Goal: Task Accomplishment & Management: Complete application form

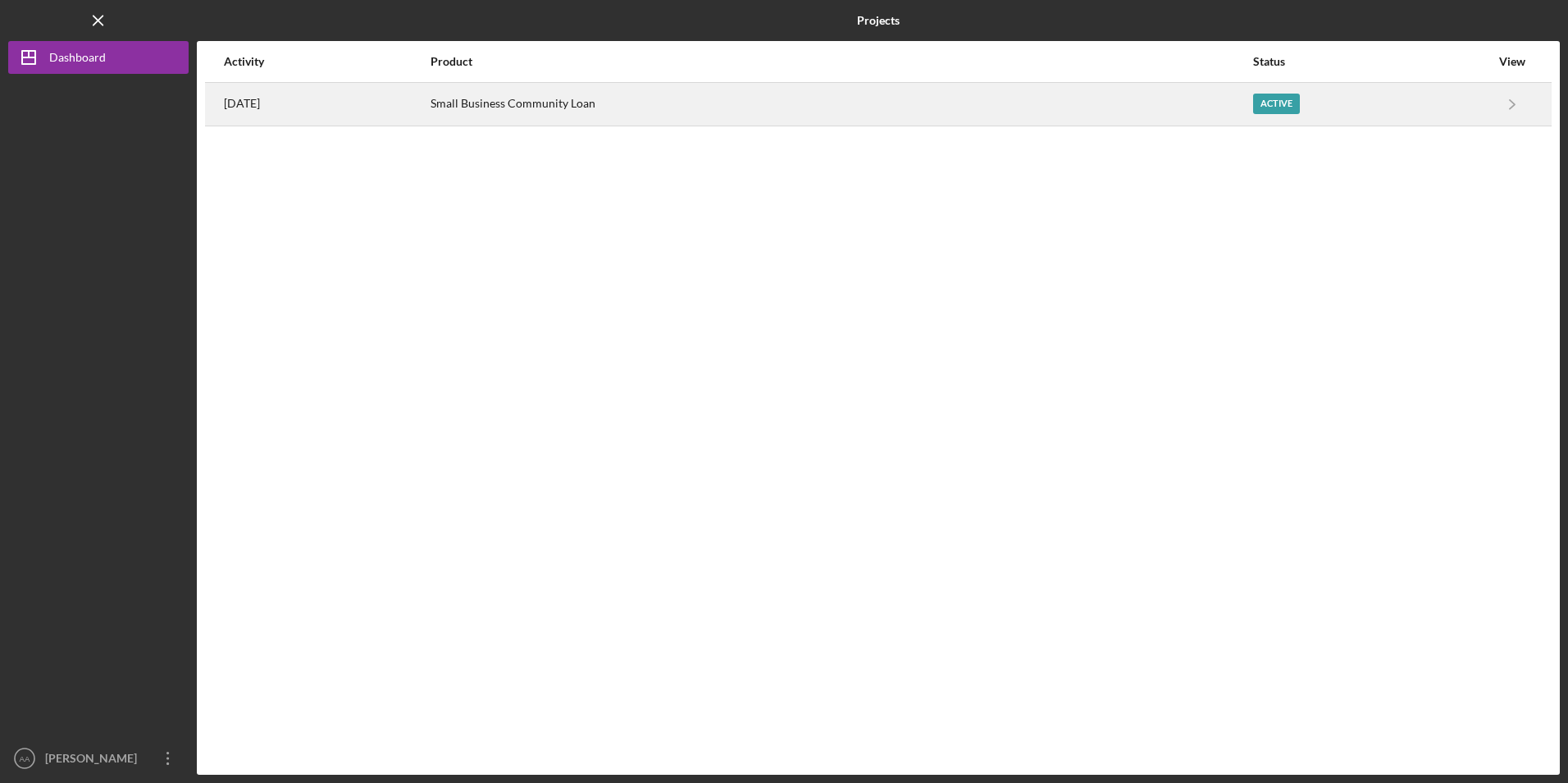
click at [564, 105] on div "Small Business Community Loan" at bounding box center [841, 103] width 821 height 41
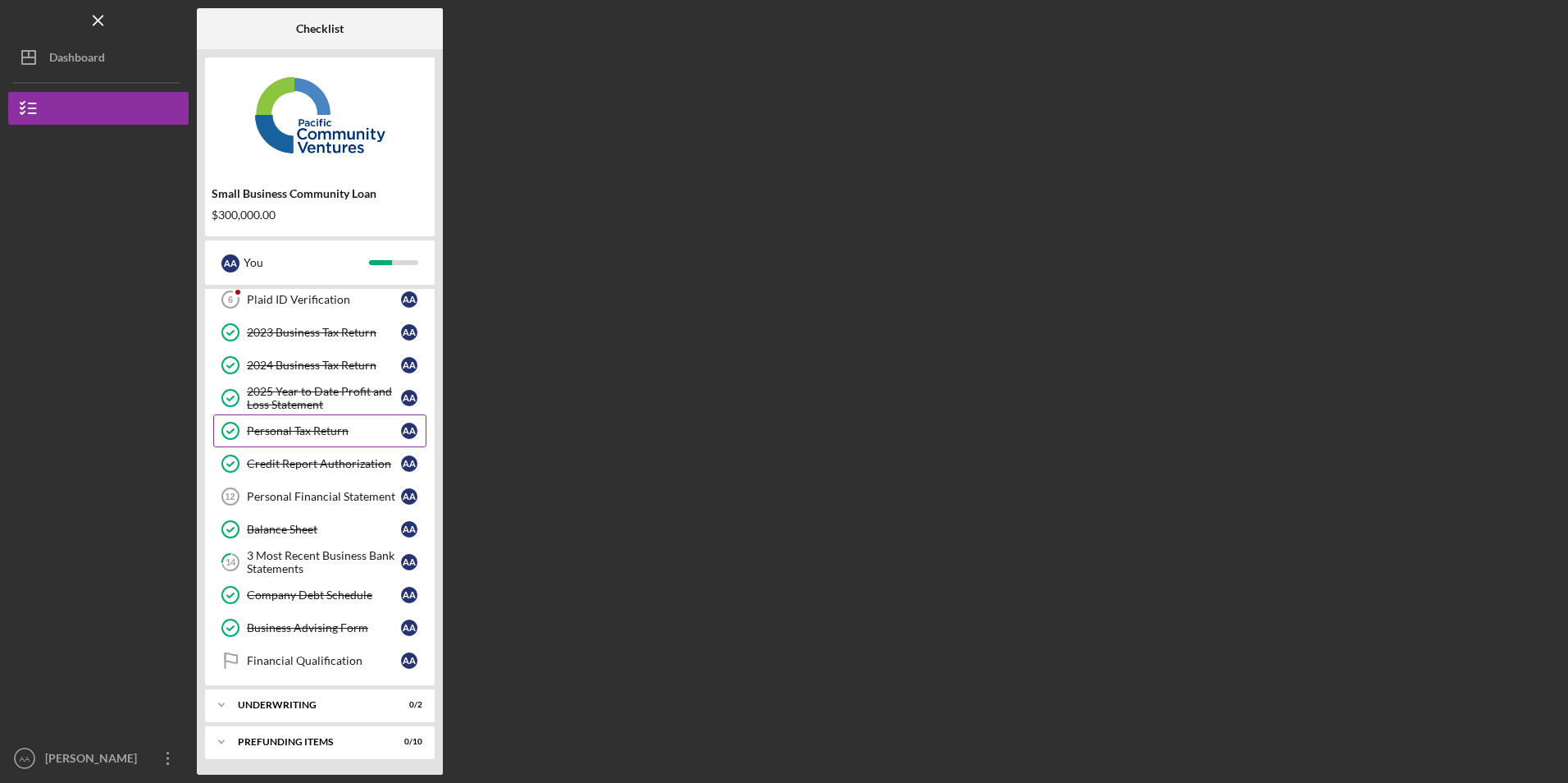
scroll to position [110, 0]
click at [324, 544] on link "Balance Sheet Balance Sheet A A" at bounding box center [319, 528] width 213 height 33
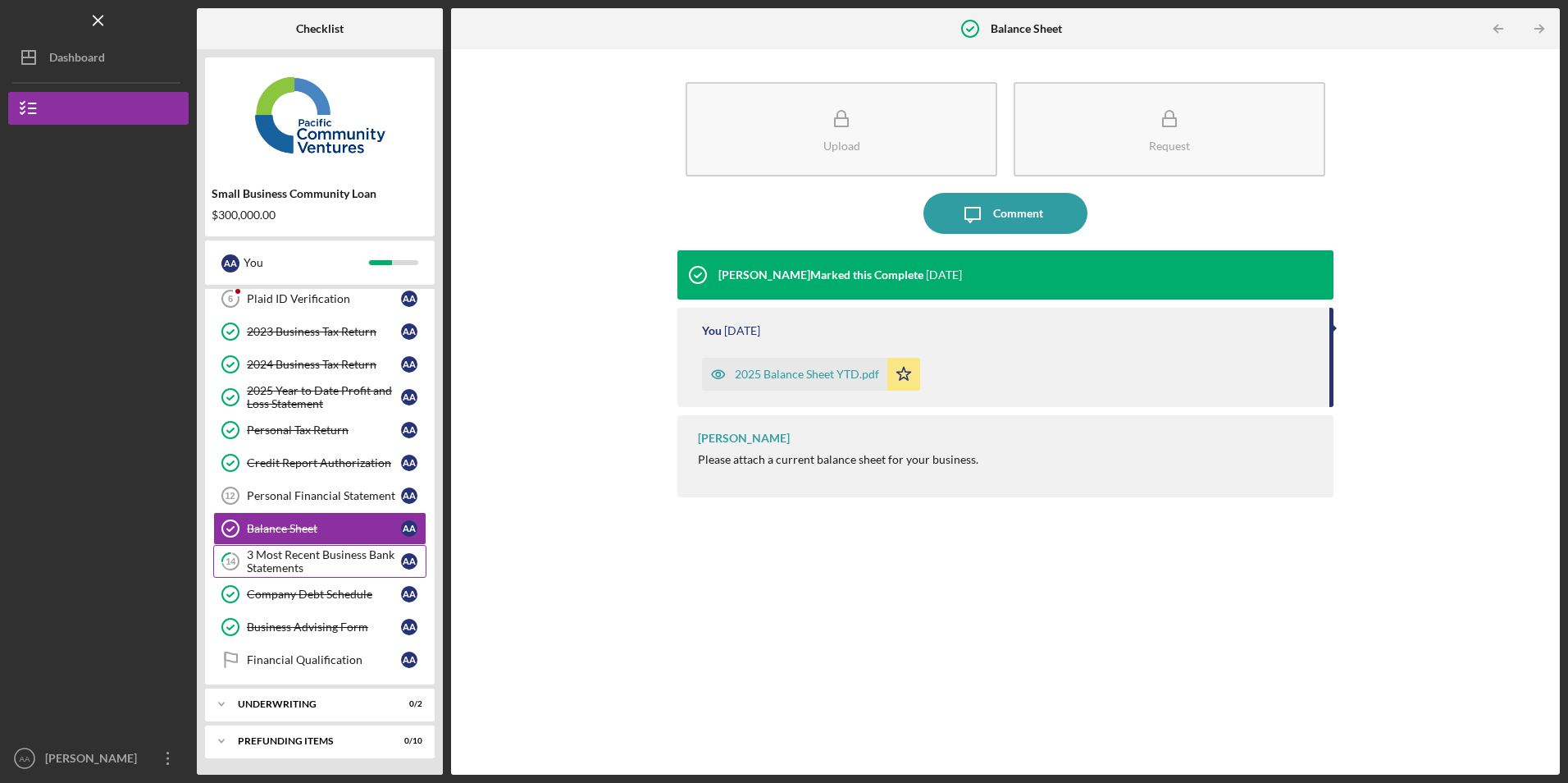
click at [316, 558] on div "3 Most Recent Business Bank Statements" at bounding box center [323, 561] width 155 height 27
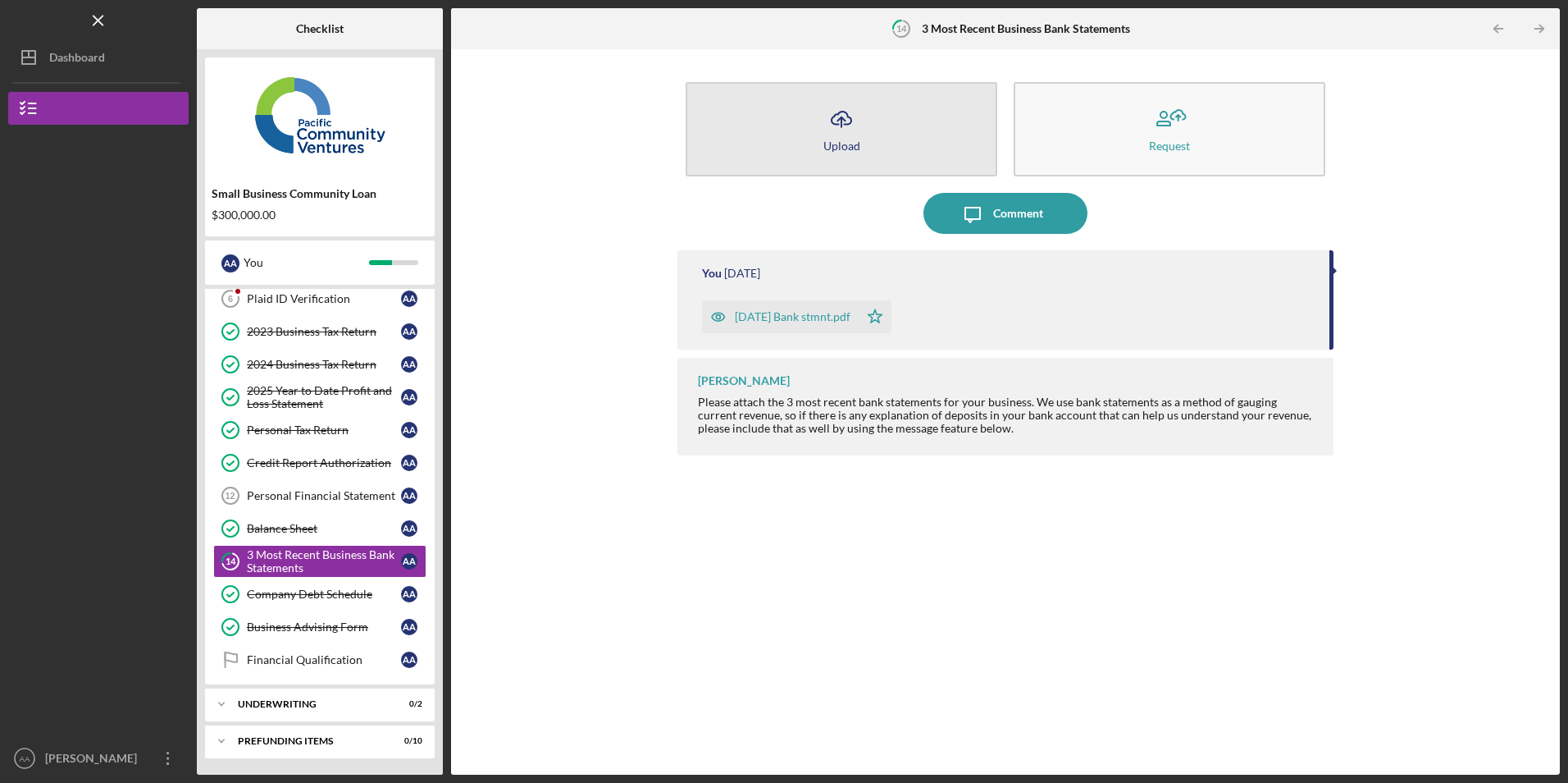
click at [864, 143] on button "Icon/Upload Upload" at bounding box center [841, 130] width 312 height 95
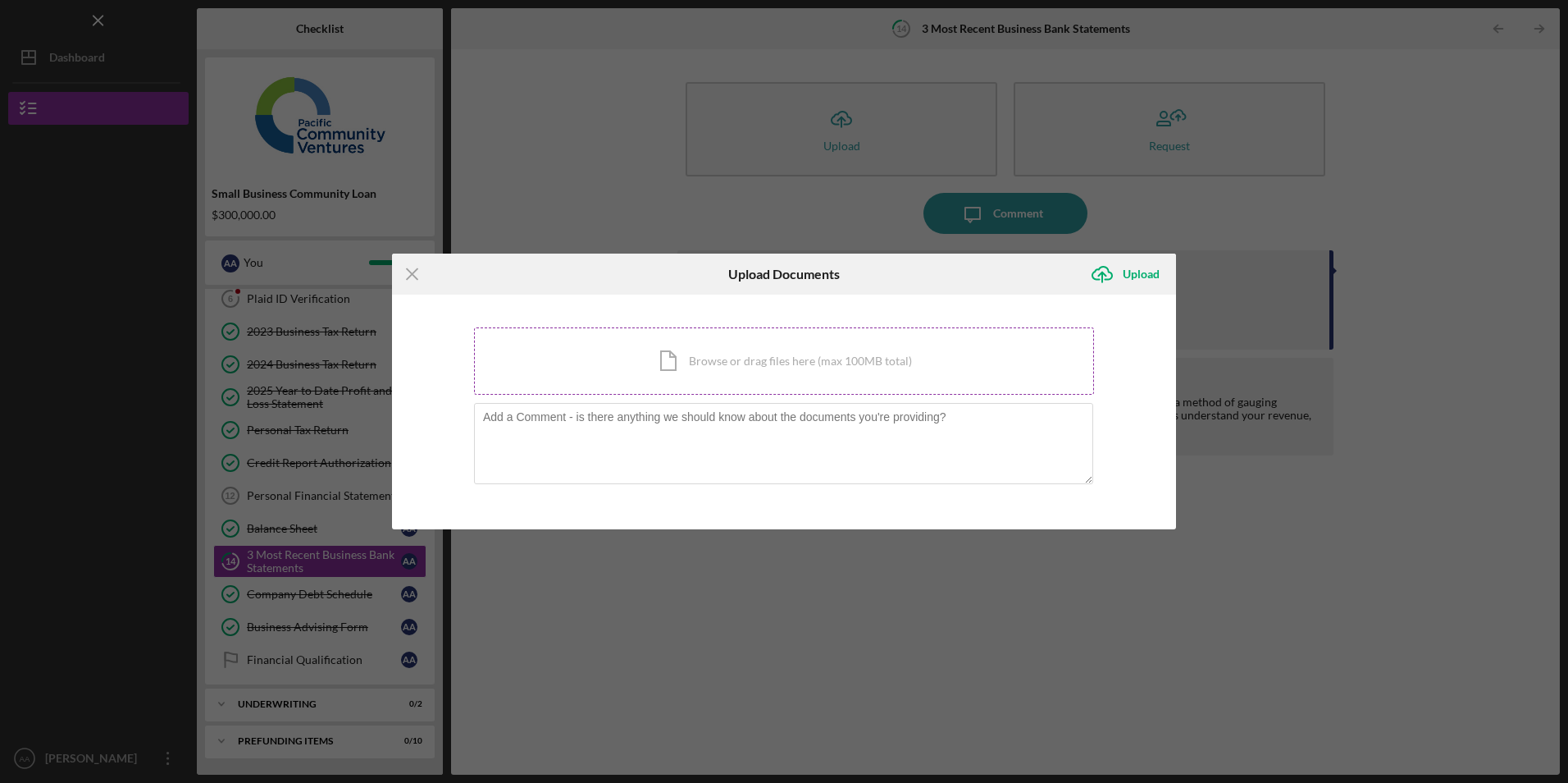
click at [775, 376] on div "Icon/Document Browse or drag files here (max 100MB total) Tap to choose files o…" at bounding box center [784, 360] width 620 height 67
click at [411, 272] on line at bounding box center [411, 274] width 10 height 10
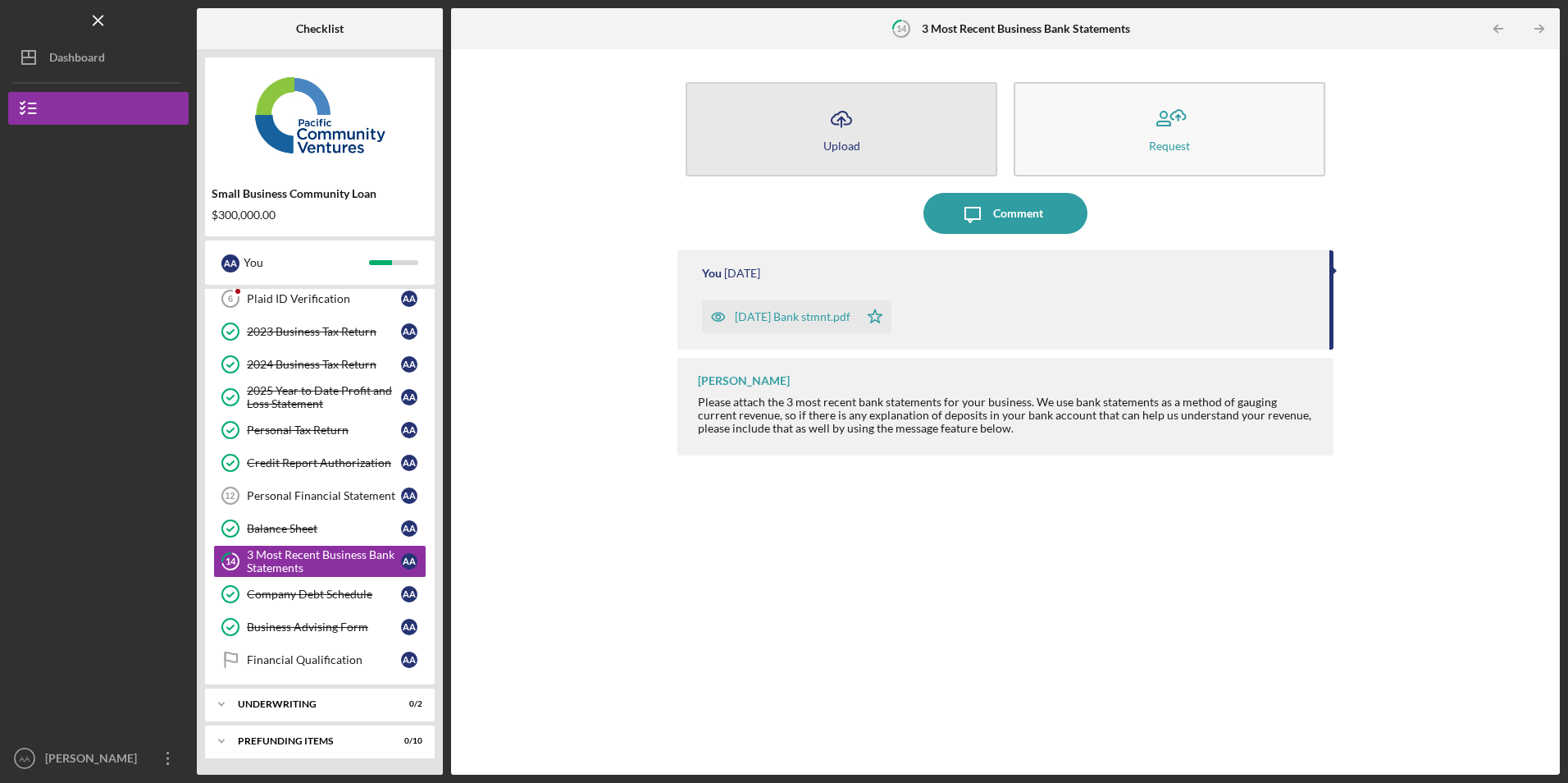
click at [793, 143] on button "Icon/Upload Upload" at bounding box center [841, 130] width 312 height 95
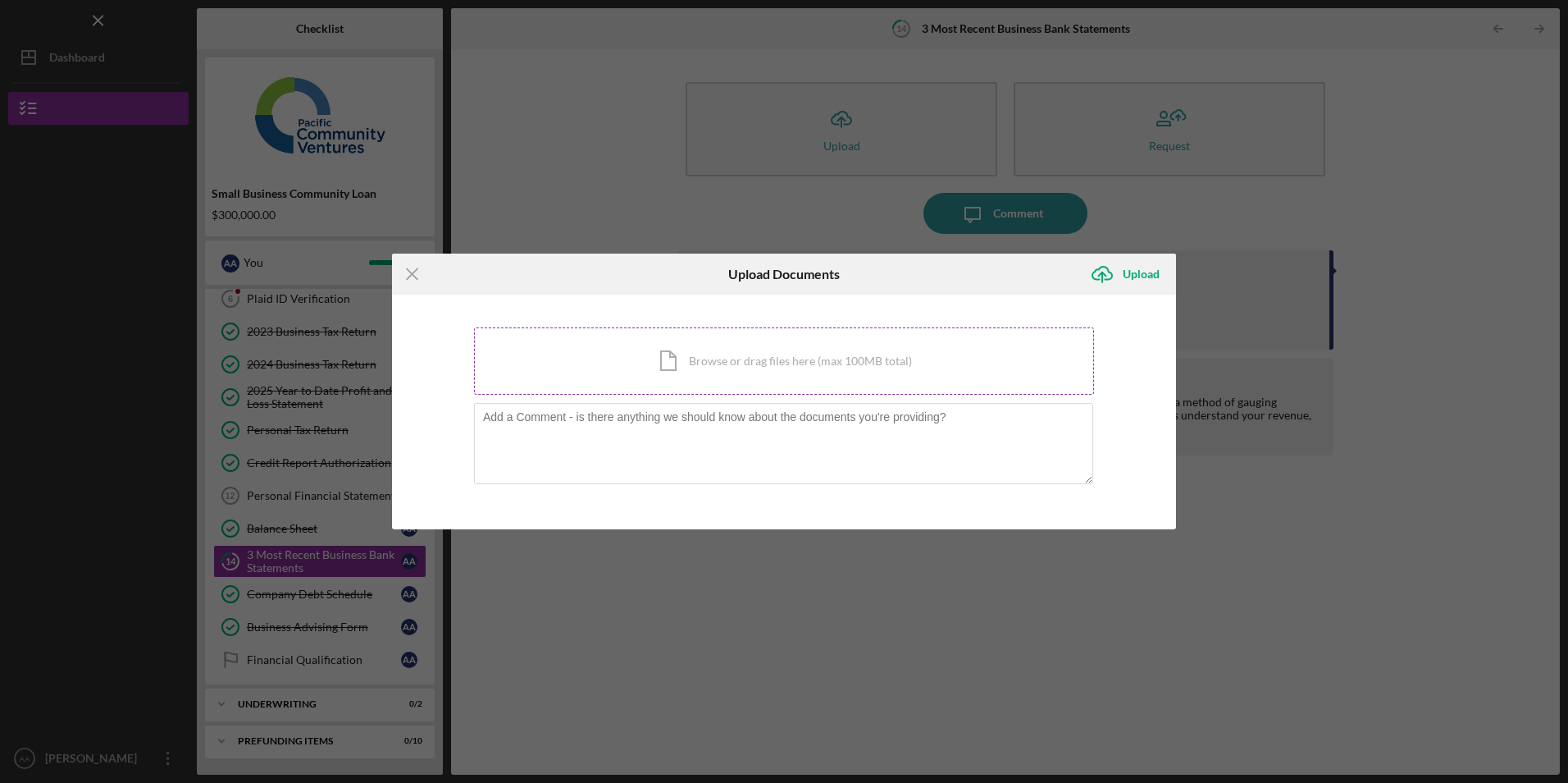
click at [742, 356] on div "Icon/Document Browse or drag files here (max 100MB total) Tap to choose files o…" at bounding box center [784, 360] width 620 height 67
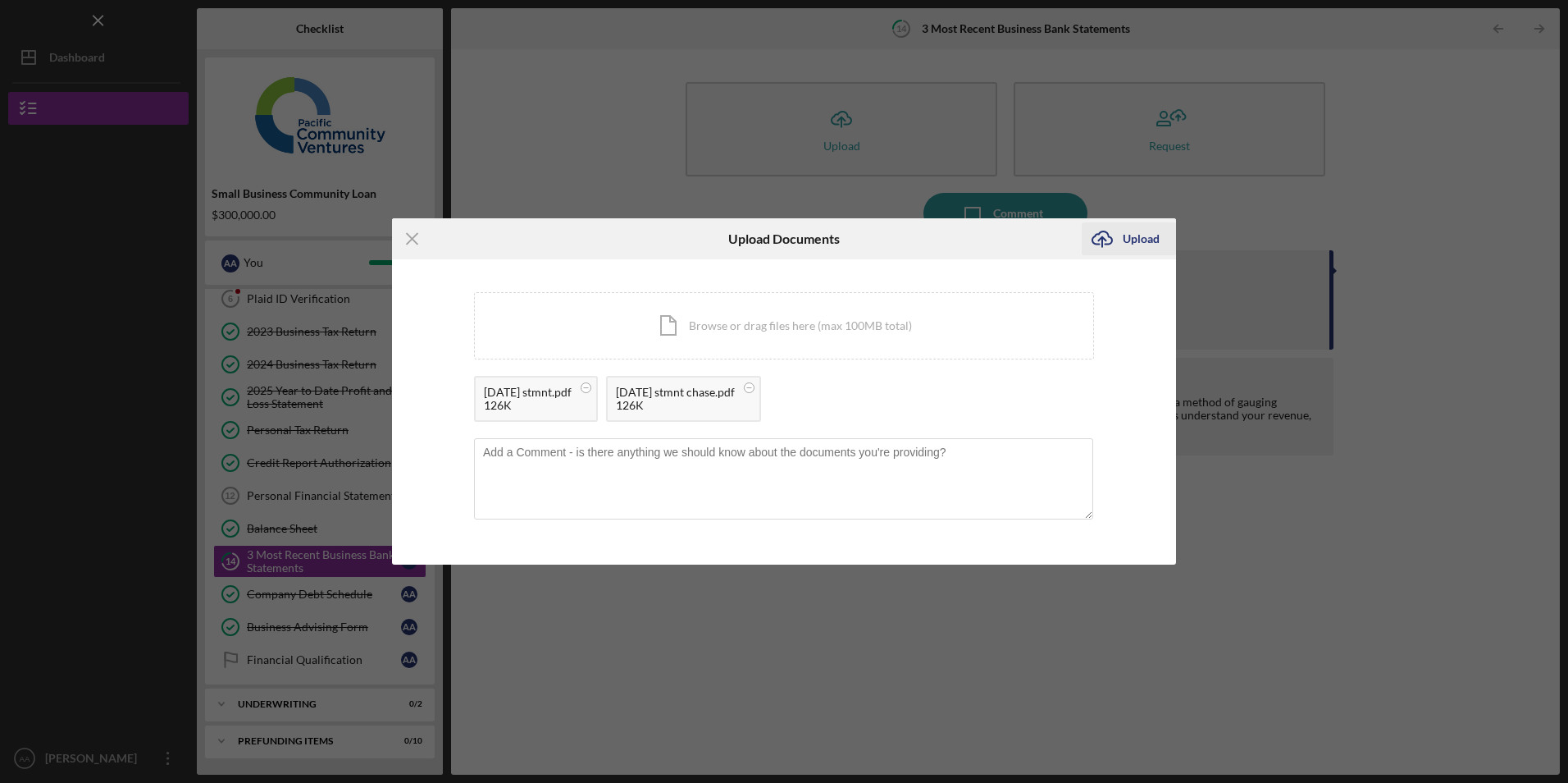
click at [1136, 239] on div "Upload" at bounding box center [1141, 239] width 37 height 33
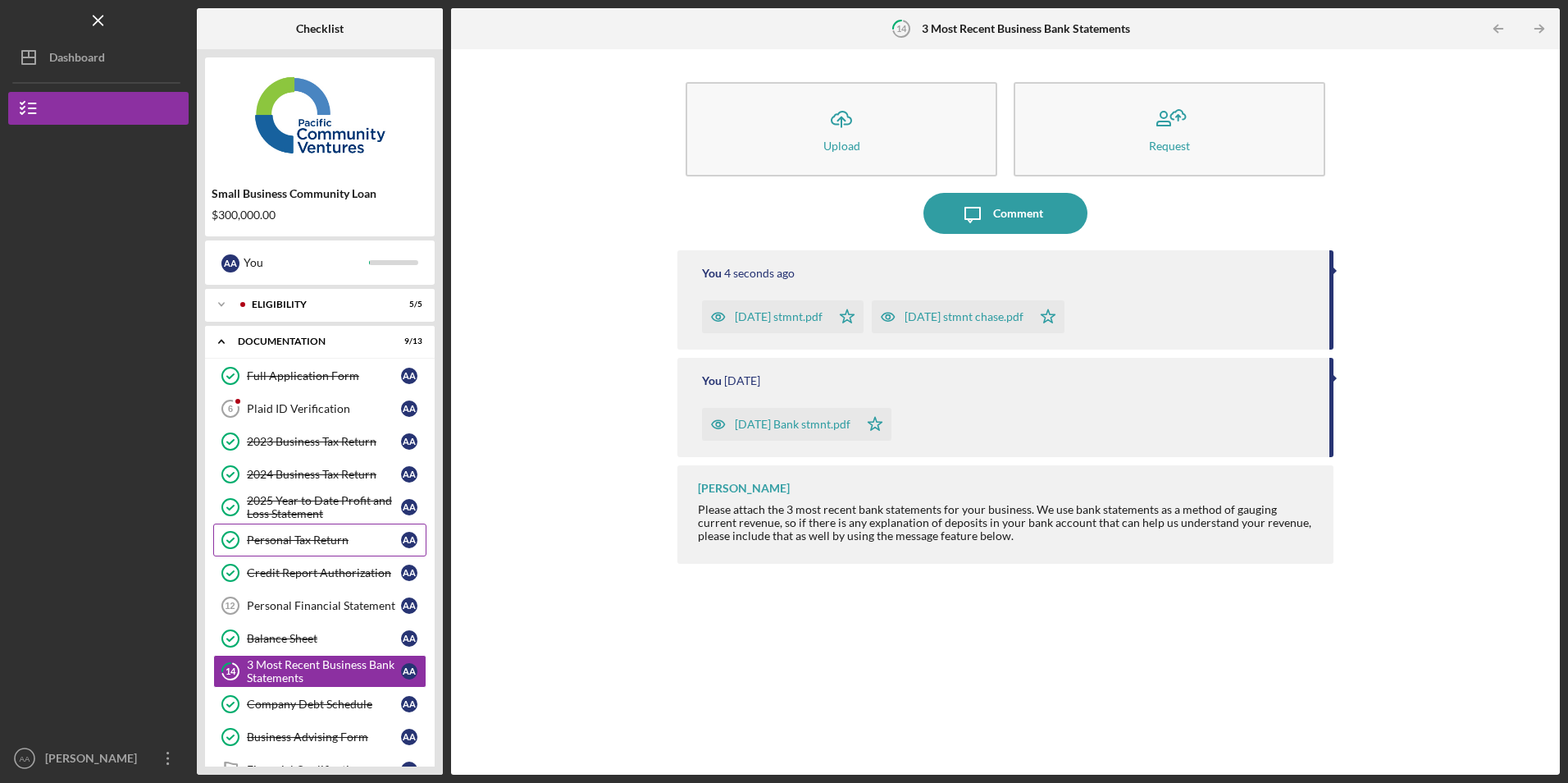
scroll to position [82, 0]
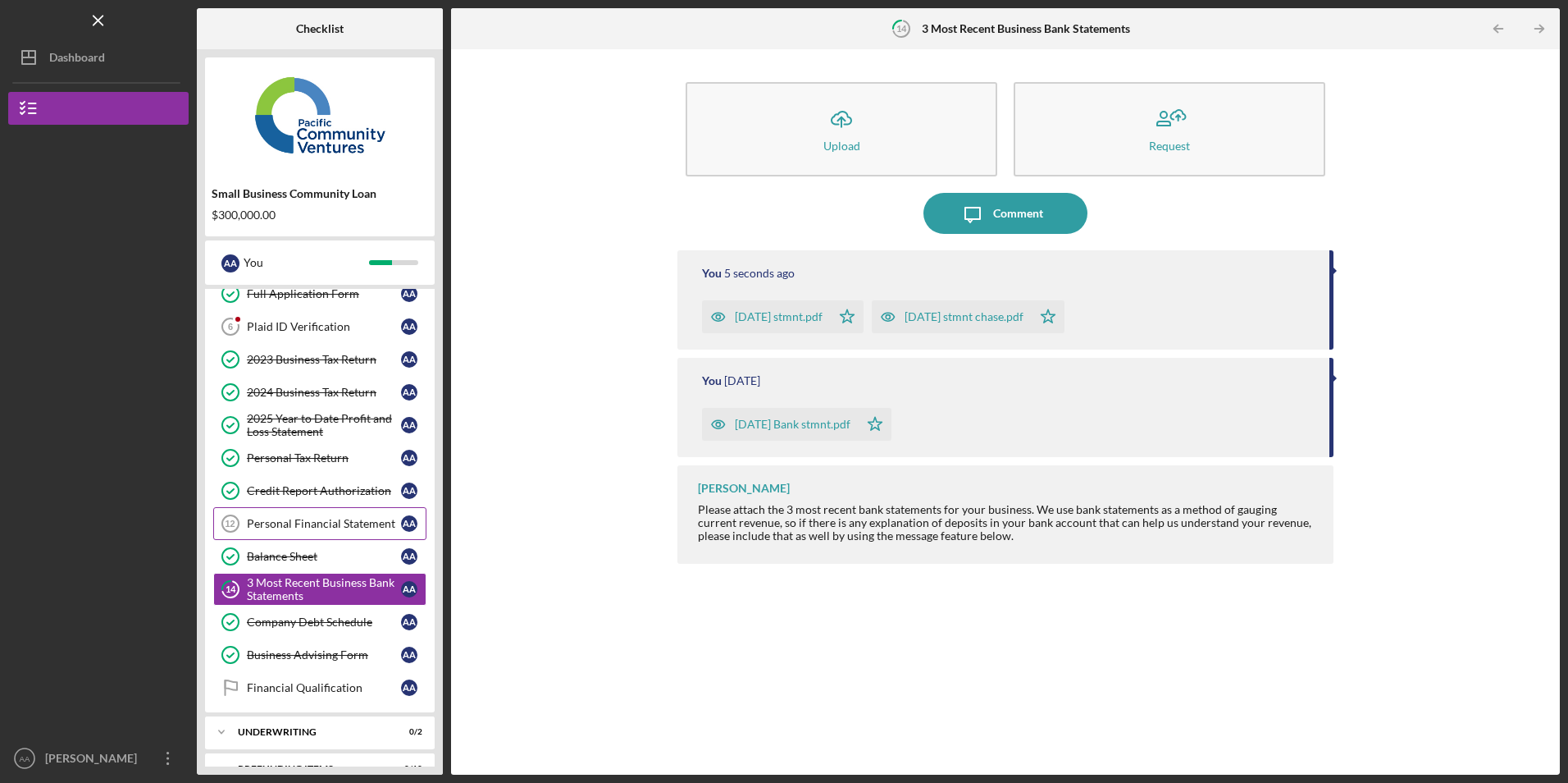
click at [304, 523] on div "Personal Financial Statement" at bounding box center [323, 523] width 155 height 13
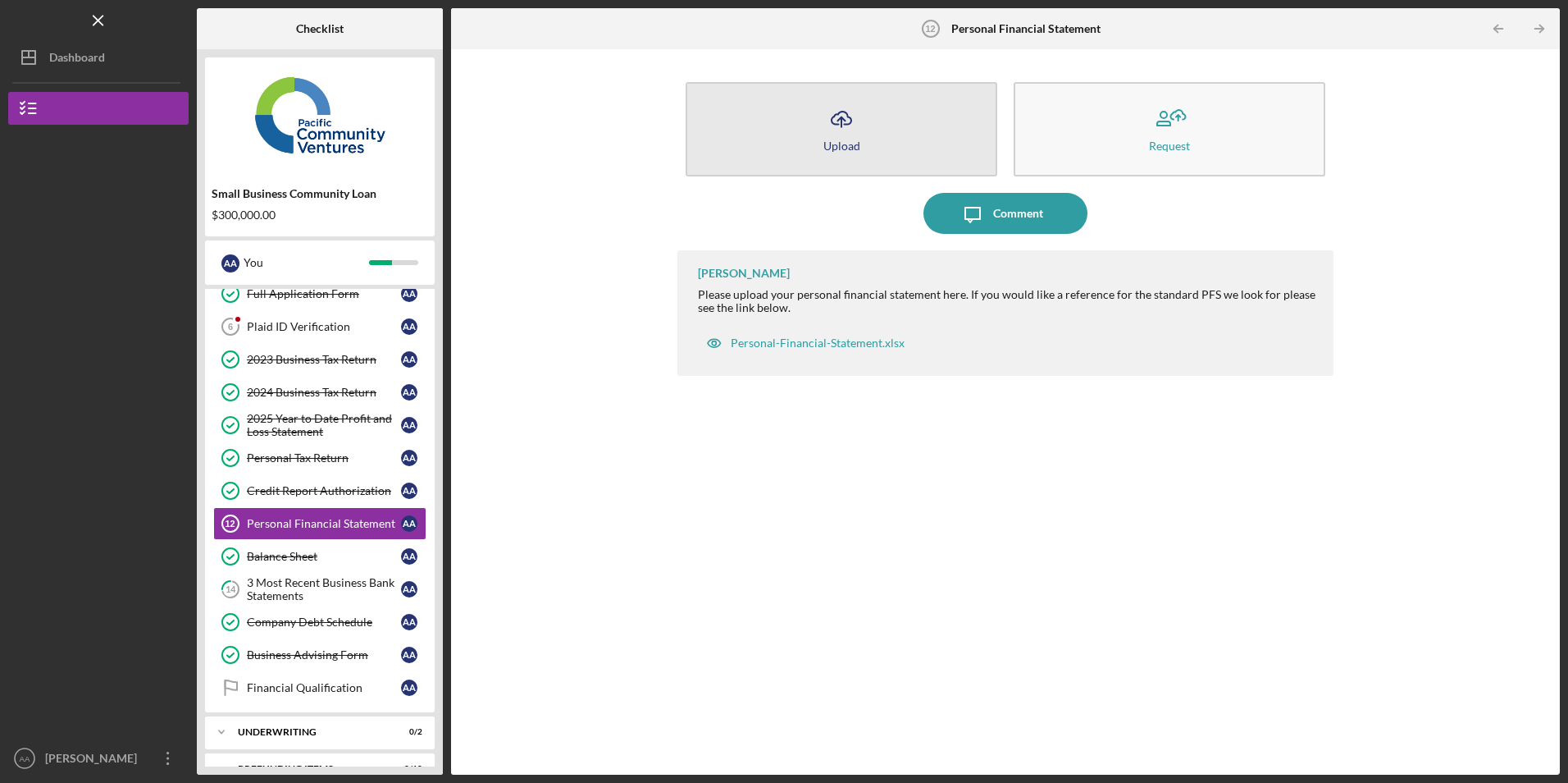
click at [888, 132] on button "Icon/Upload Upload" at bounding box center [841, 130] width 312 height 95
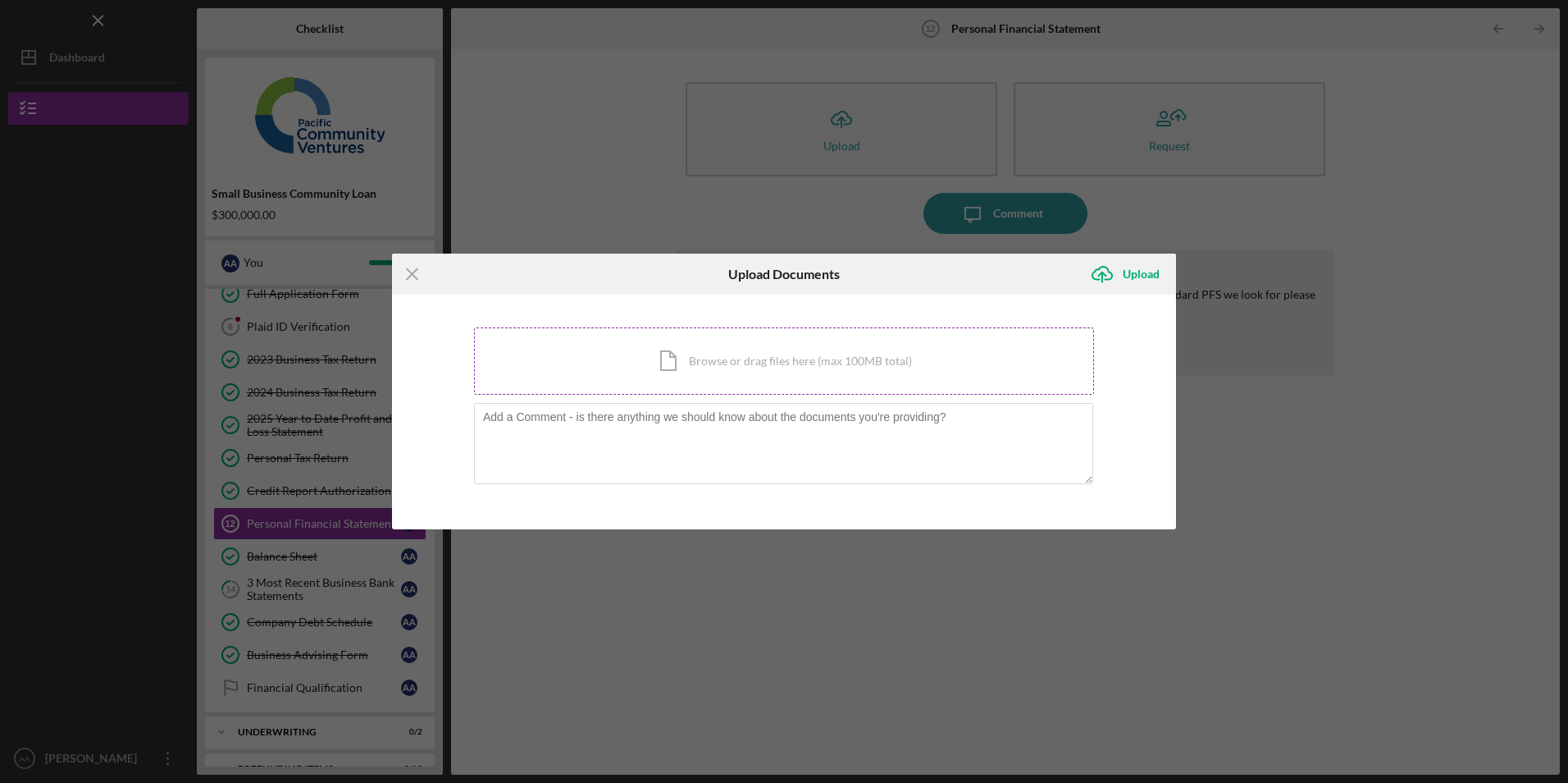
click at [789, 367] on div "Icon/Document Browse or drag files here (max 100MB total) Tap to choose files o…" at bounding box center [784, 360] width 620 height 67
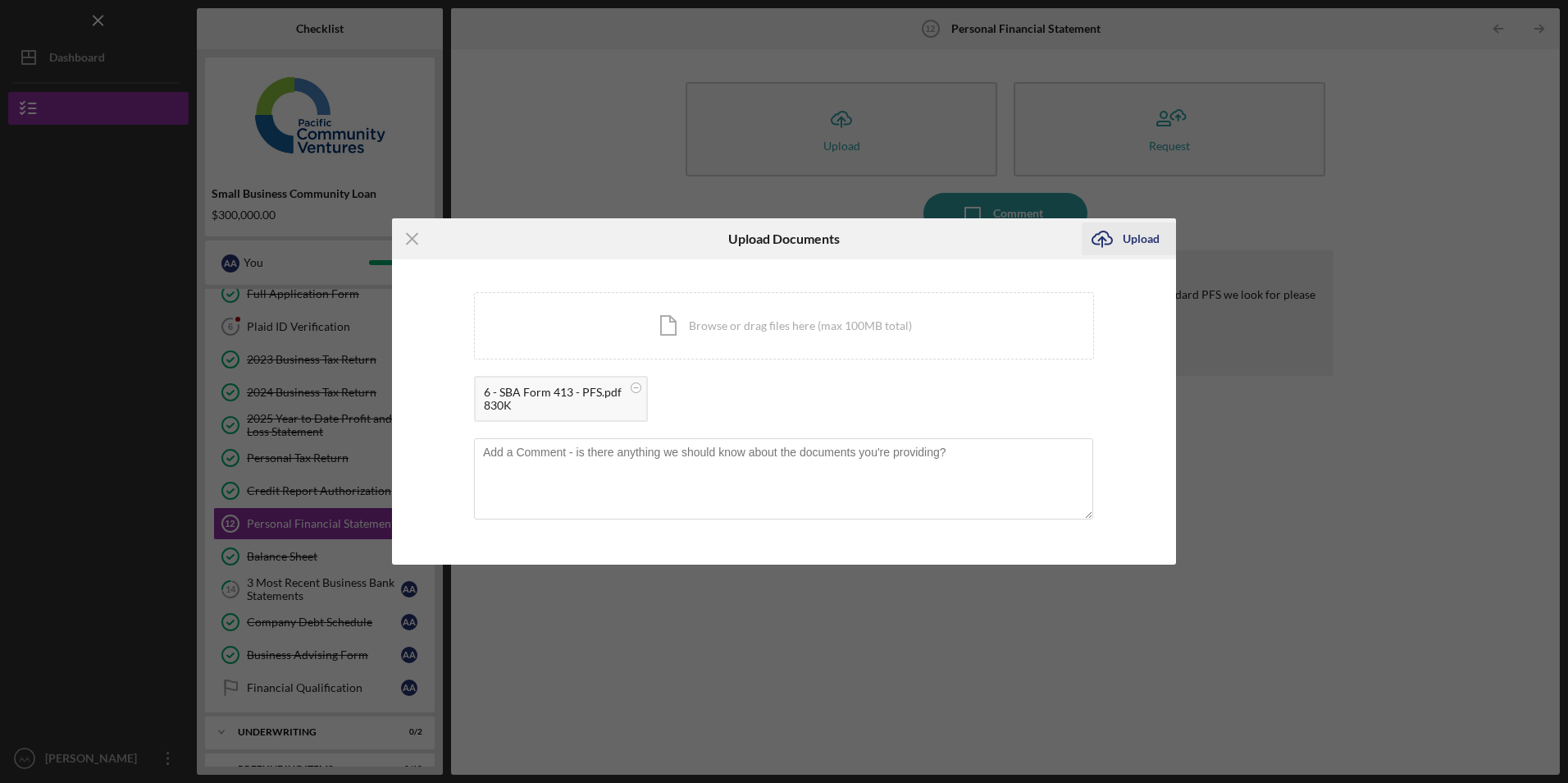
click at [1140, 244] on div "Upload" at bounding box center [1141, 239] width 37 height 33
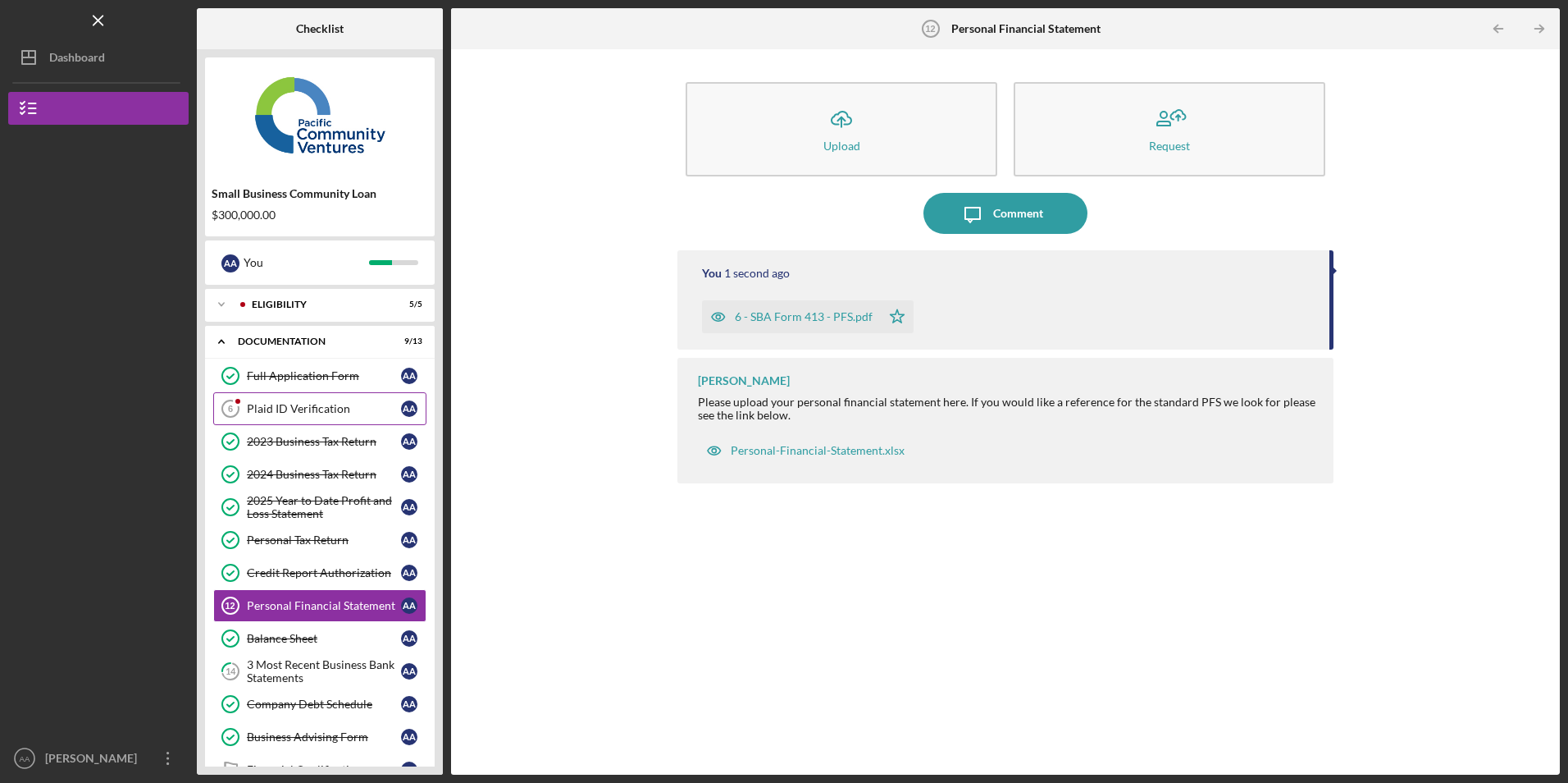
click at [292, 402] on div "Plaid ID Verification" at bounding box center [323, 409] width 155 height 13
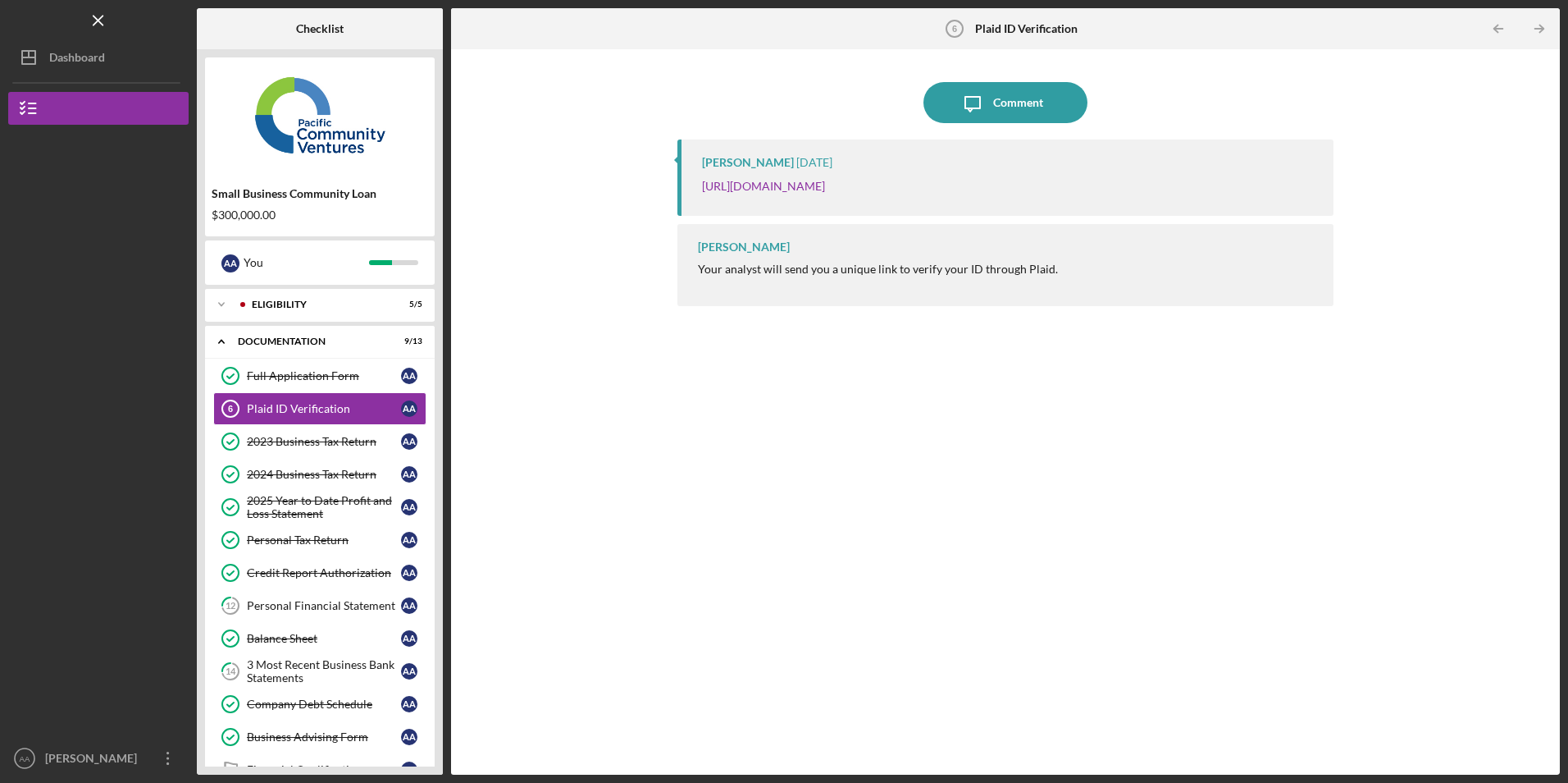
drag, startPoint x: 1206, startPoint y: 186, endPoint x: 699, endPoint y: 198, distance: 507.1
click at [699, 198] on div "Jaron Thexton 4 days ago https://verify.plaid.com/verify/idv_a6TGkx98FyM3tA?key…" at bounding box center [1005, 177] width 655 height 76
copy link "https://verify.plaid.com/verify/idv_a6TGkx98FyM3tA?key=e2414b8c87195d728ceac806…"
click at [225, 300] on icon "Icon/Expander" at bounding box center [221, 304] width 33 height 33
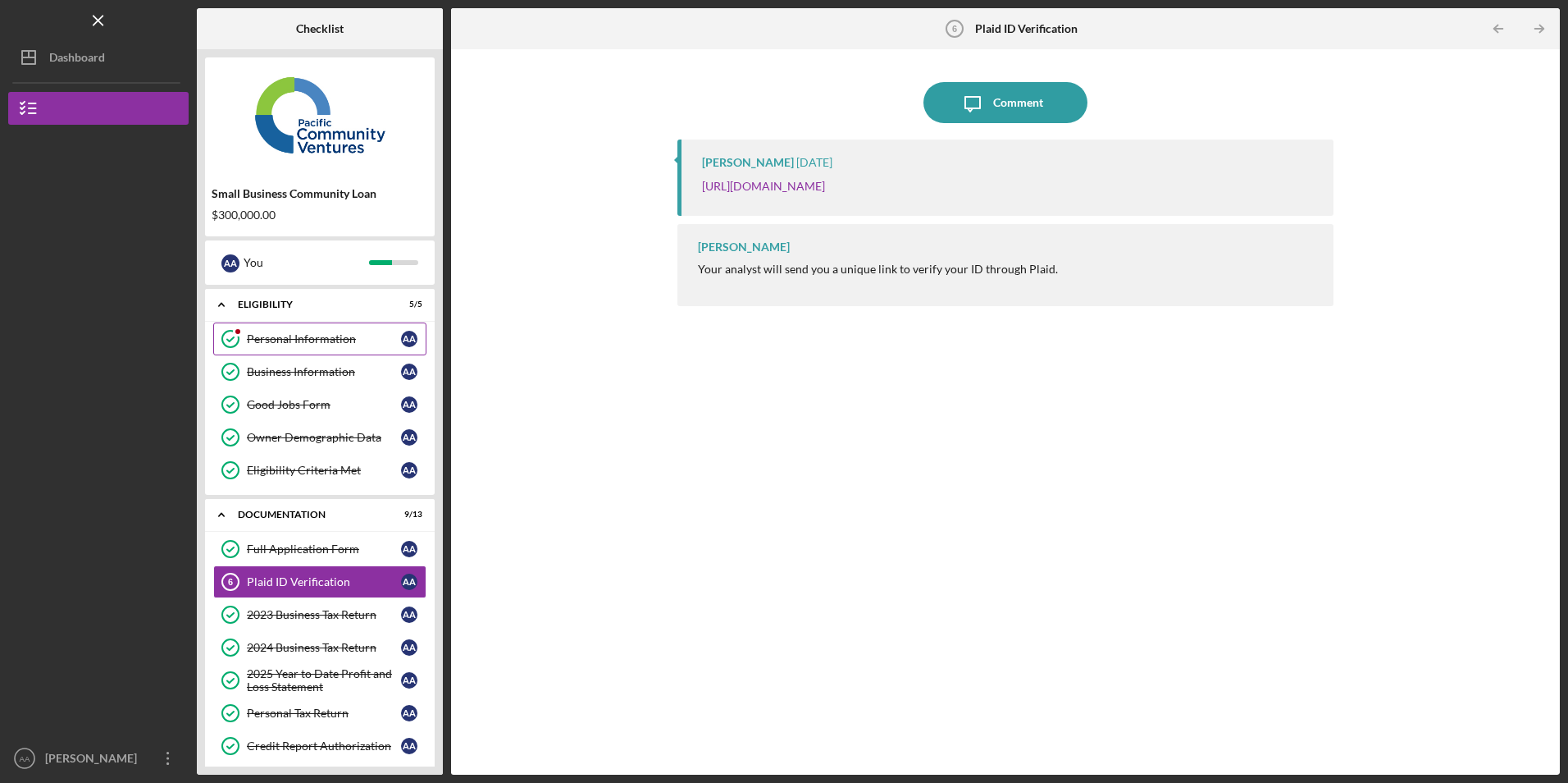
click at [276, 341] on div "Personal Information" at bounding box center [323, 338] width 155 height 13
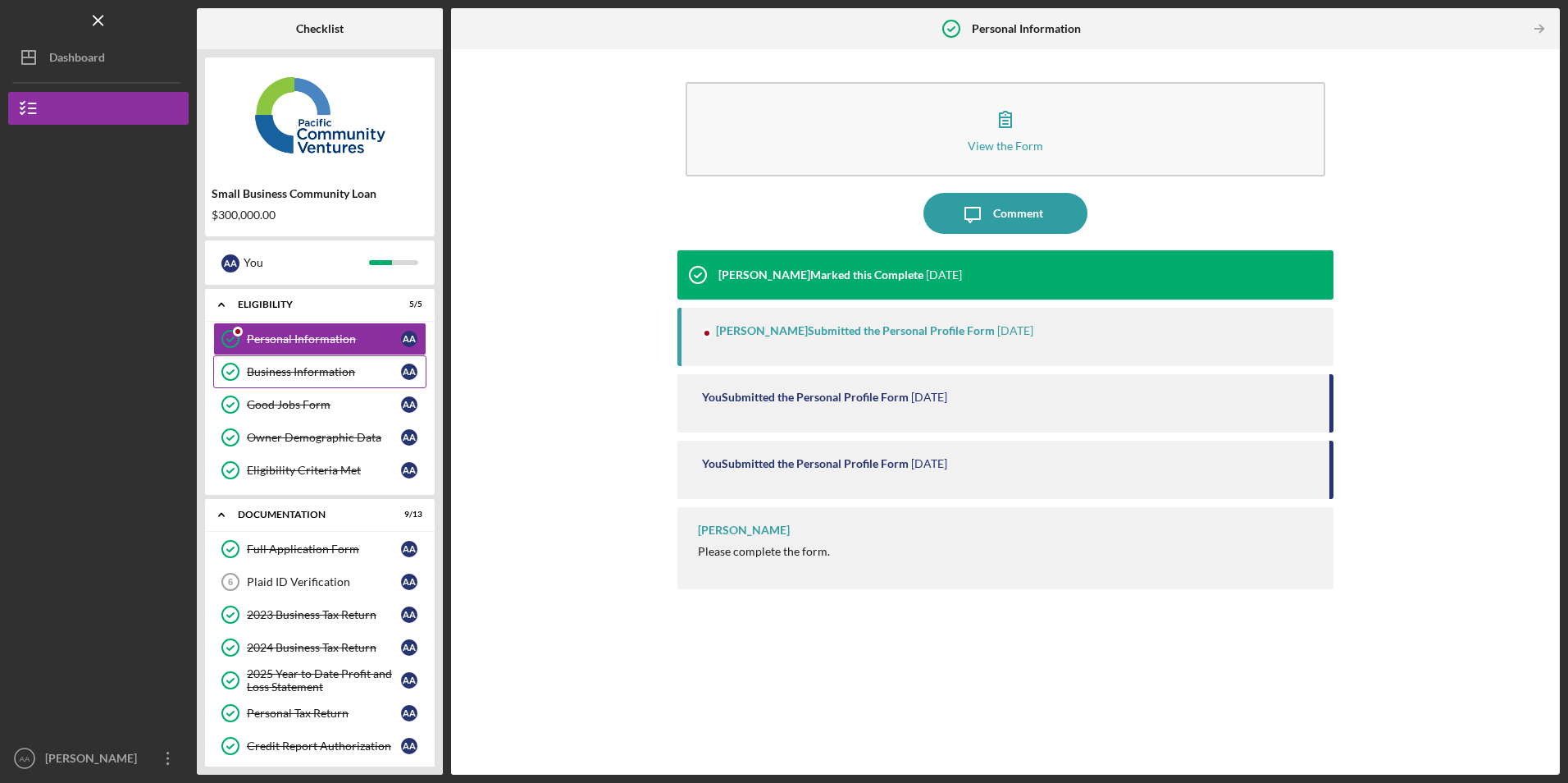
click at [294, 378] on div "Business Information" at bounding box center [323, 372] width 155 height 13
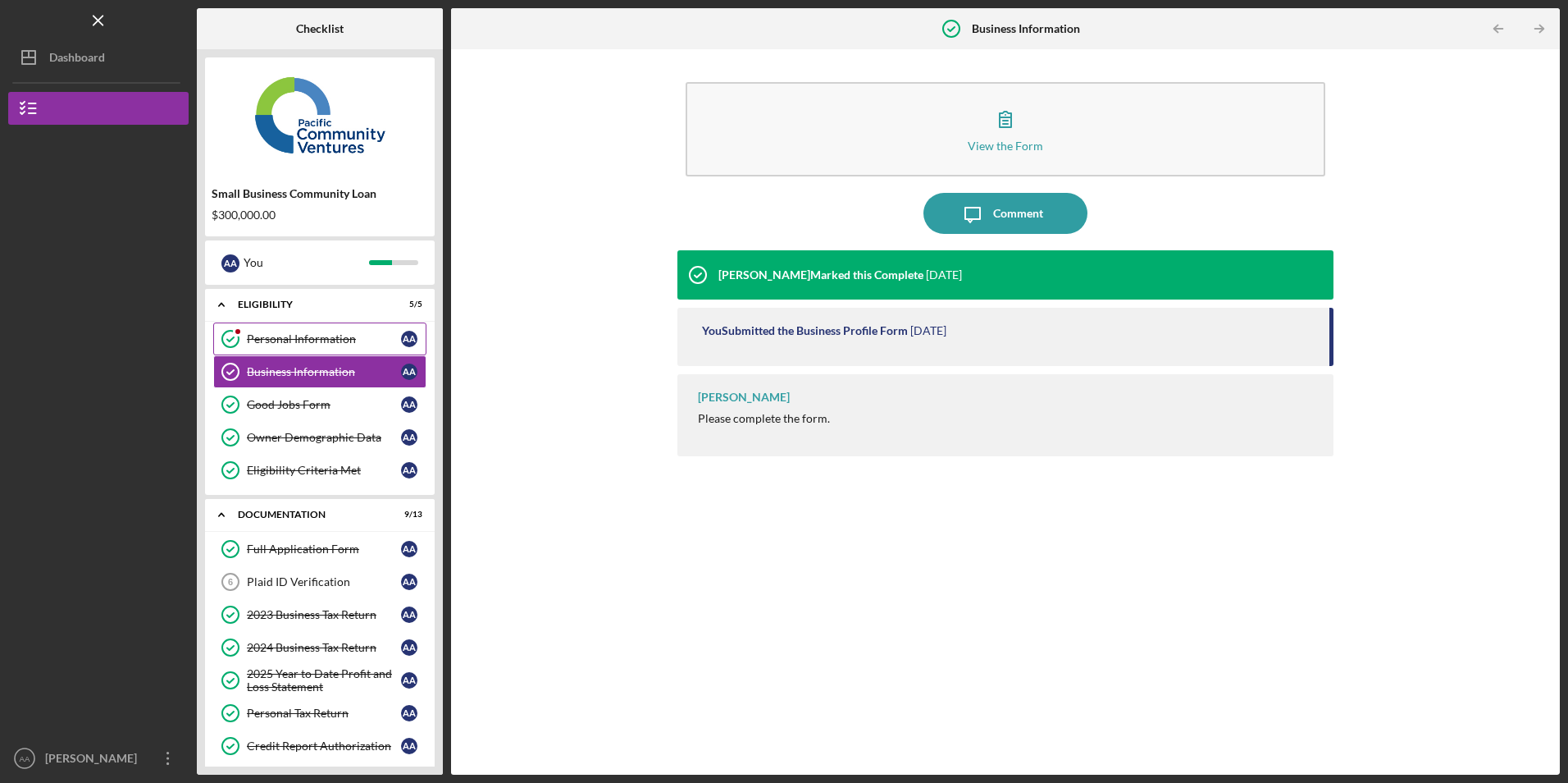
click at [319, 338] on div "Personal Information" at bounding box center [323, 338] width 155 height 13
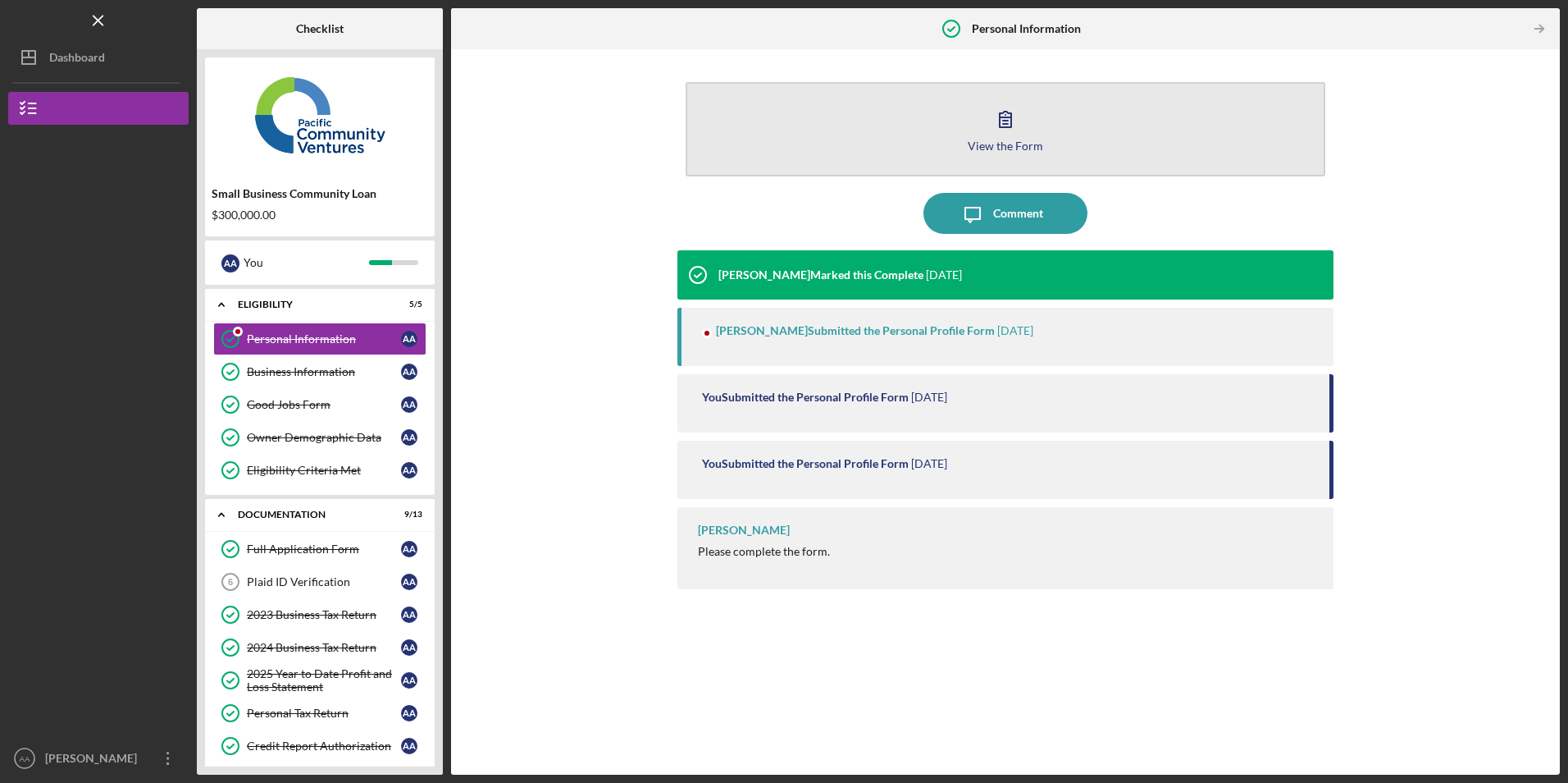
click at [809, 125] on button "View the Form Form" at bounding box center [1005, 130] width 639 height 95
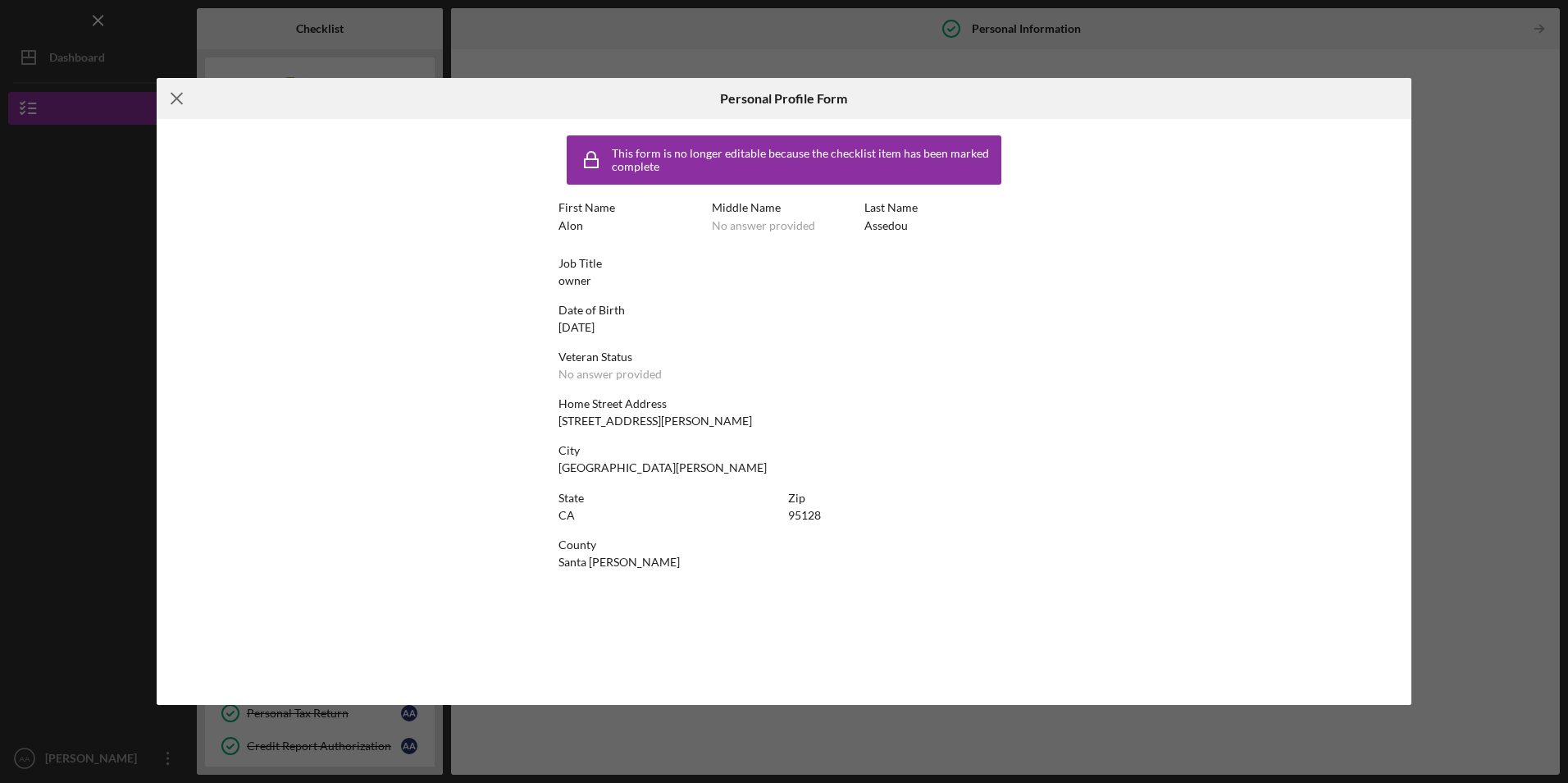
click at [171, 97] on icon "Icon/Menu Close" at bounding box center [176, 98] width 41 height 41
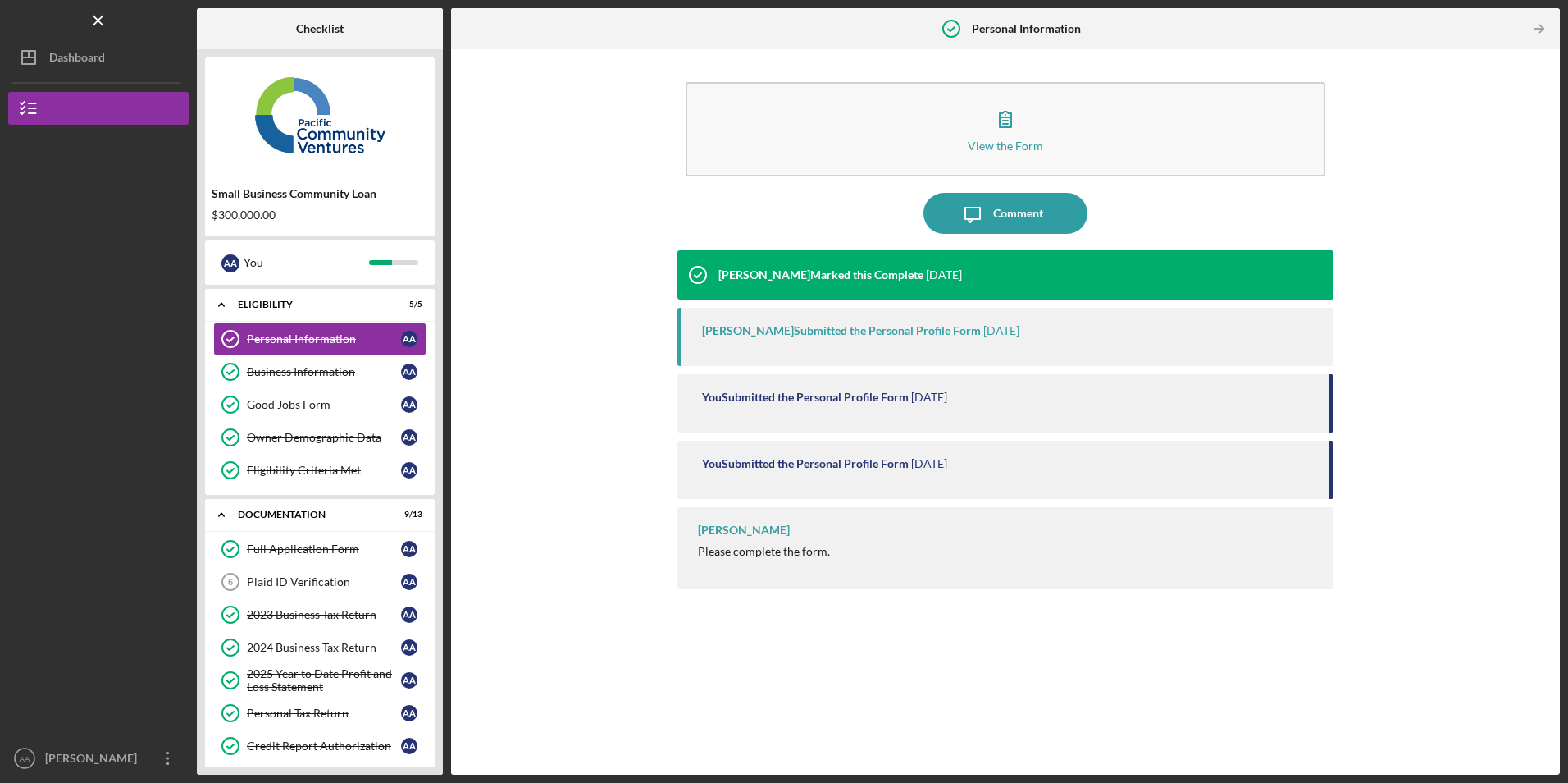
drag, startPoint x: 172, startPoint y: 759, endPoint x: 161, endPoint y: 737, distance: 24.6
click at [172, 759] on icon "Icon/Overflow" at bounding box center [168, 757] width 41 height 41
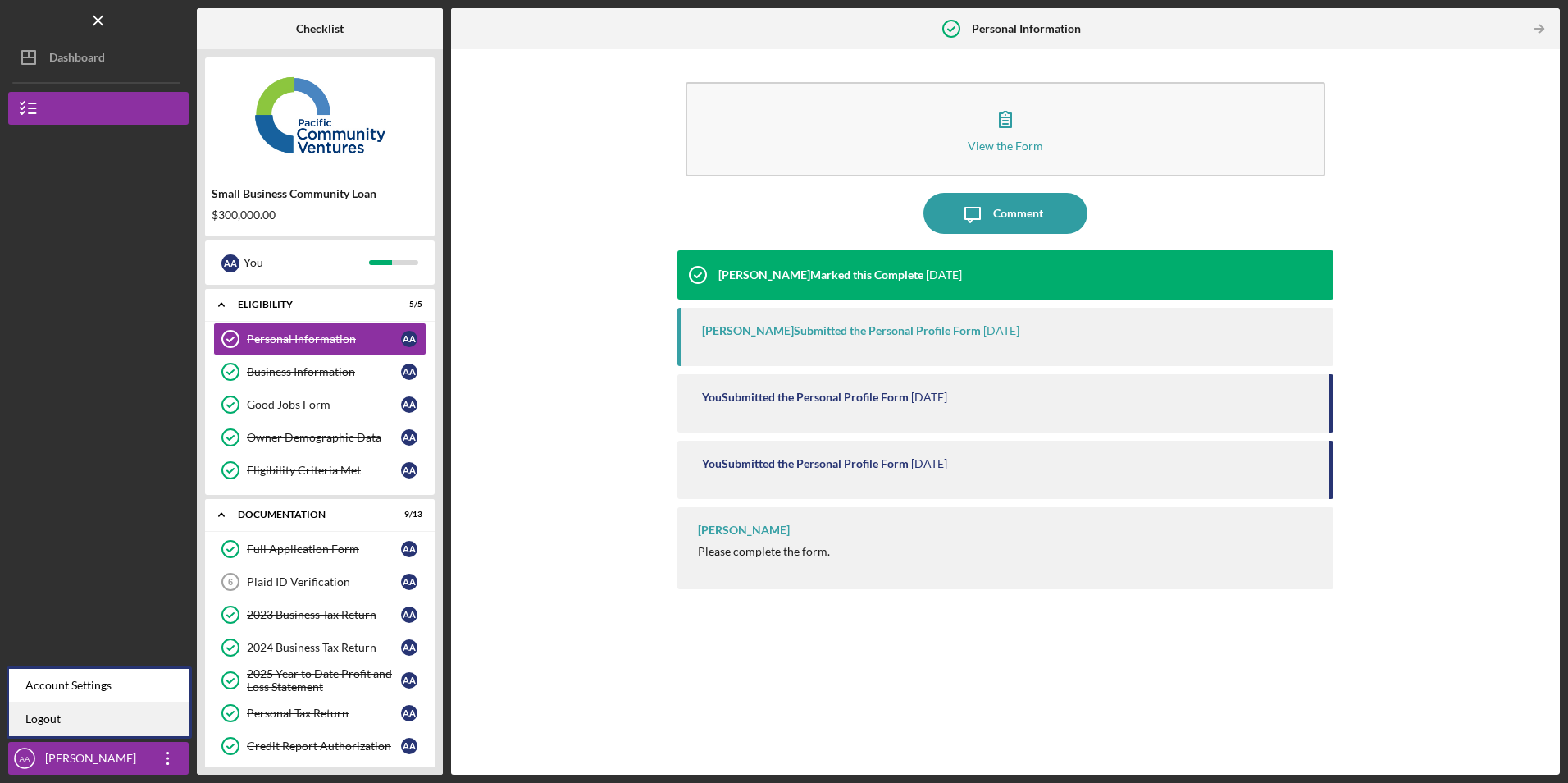
click at [145, 716] on link "Logout" at bounding box center [100, 719] width 180 height 33
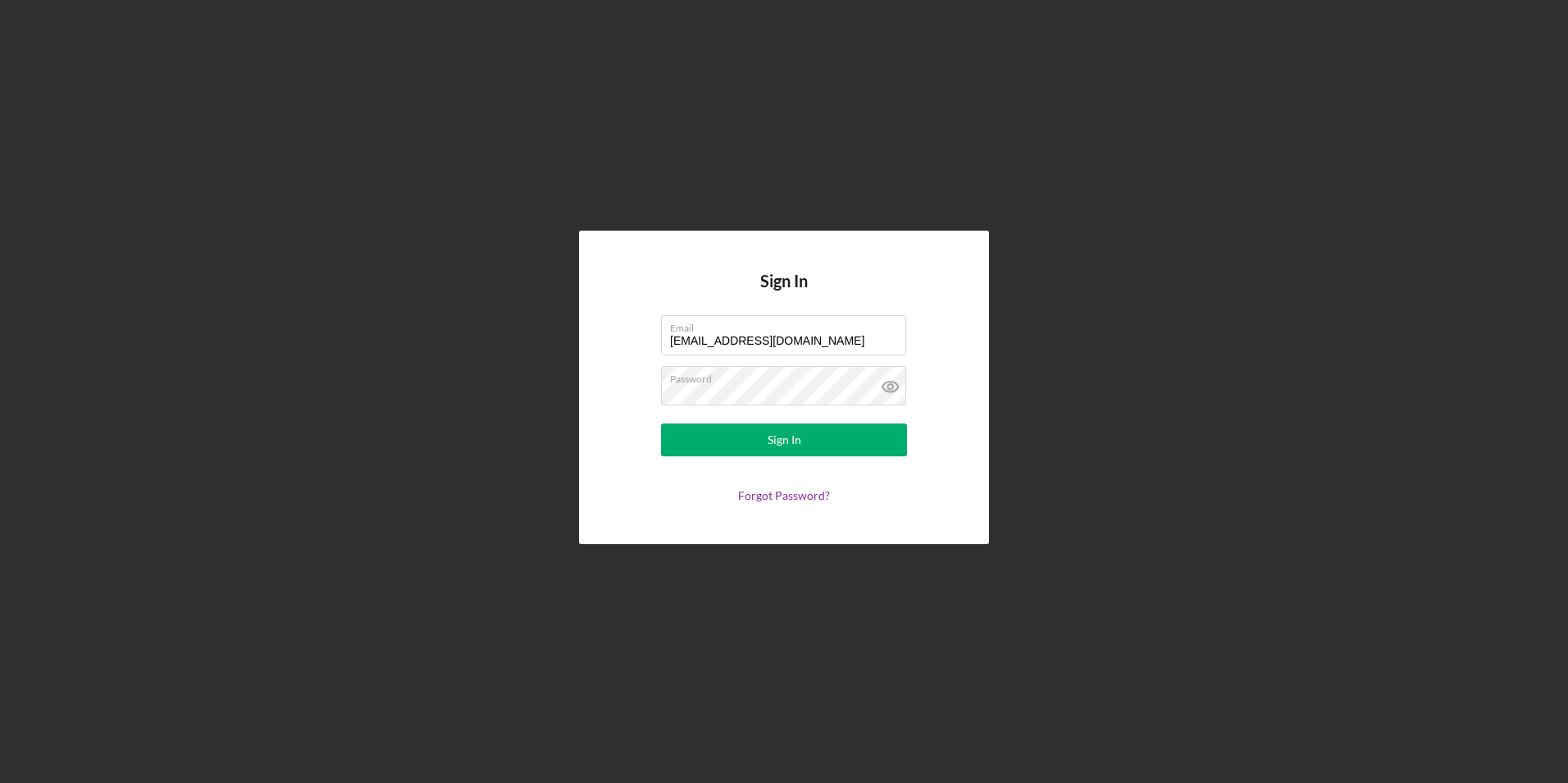
drag, startPoint x: 797, startPoint y: 342, endPoint x: 423, endPoint y: 300, distance: 376.4
click at [423, 300] on div "Sign In Email info@ibuilderspro.com Password Sign In Forgot Password?" at bounding box center [784, 387] width 1552 height 774
type input "marcyluna75@icloud.com"
click at [723, 452] on button "Sign In" at bounding box center [784, 440] width 246 height 33
